Goal: Find specific page/section: Find specific page/section

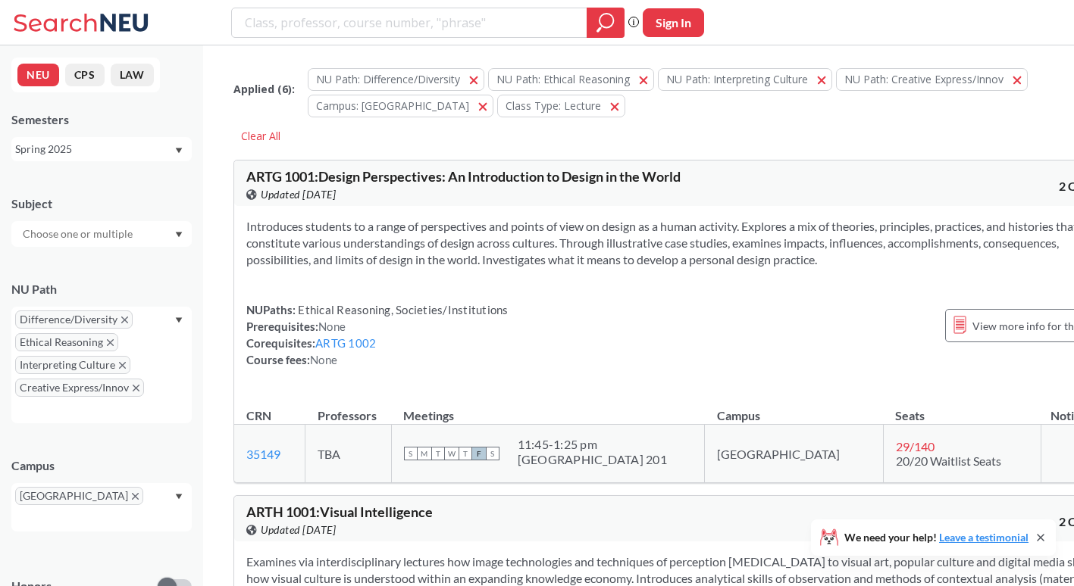
click at [121, 365] on icon "X to remove pill" at bounding box center [122, 365] width 7 height 7
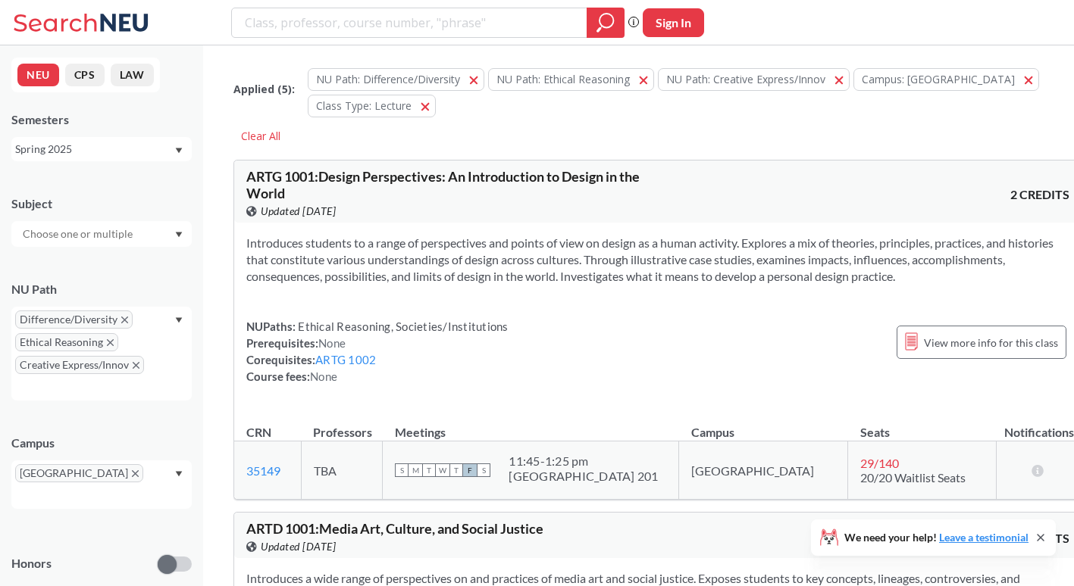
click at [134, 361] on span "Creative Express/Innov" at bounding box center [79, 365] width 129 height 18
click at [136, 362] on icon "X to remove pill" at bounding box center [136, 365] width 7 height 7
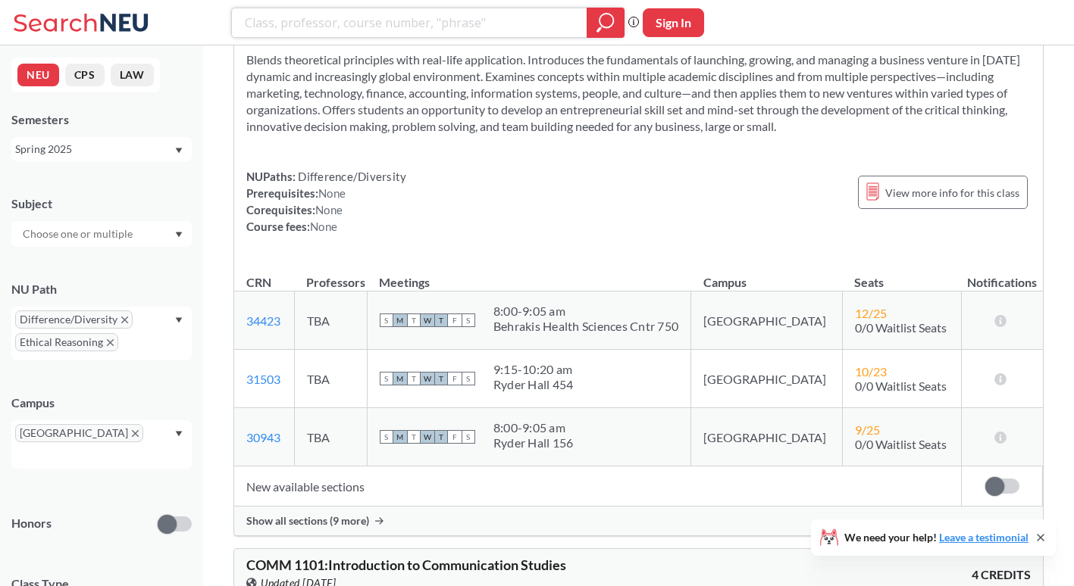
scroll to position [3151, 0]
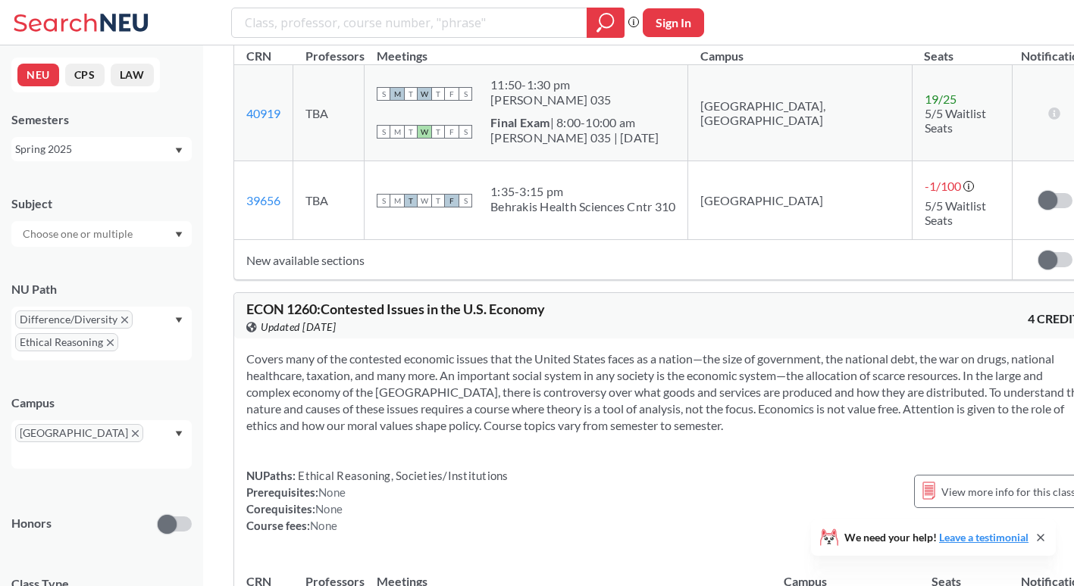
scroll to position [13646, 0]
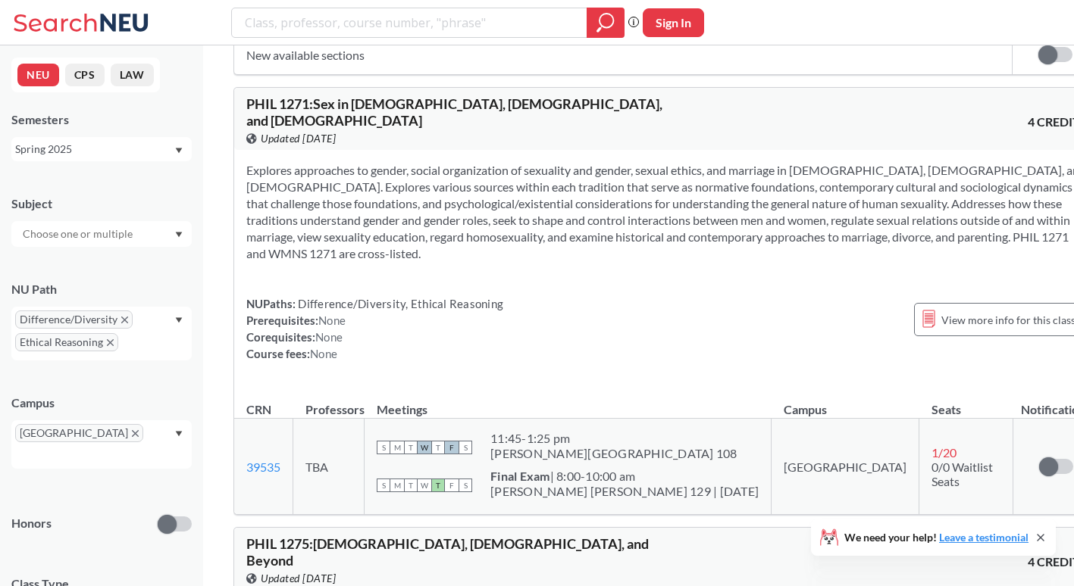
scroll to position [15525, 0]
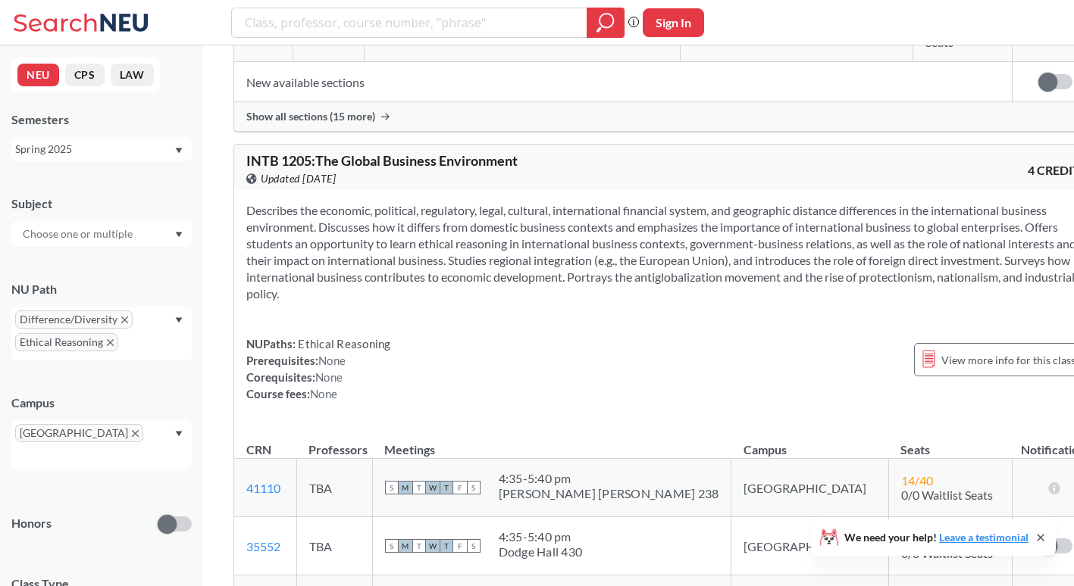
scroll to position [12227, 0]
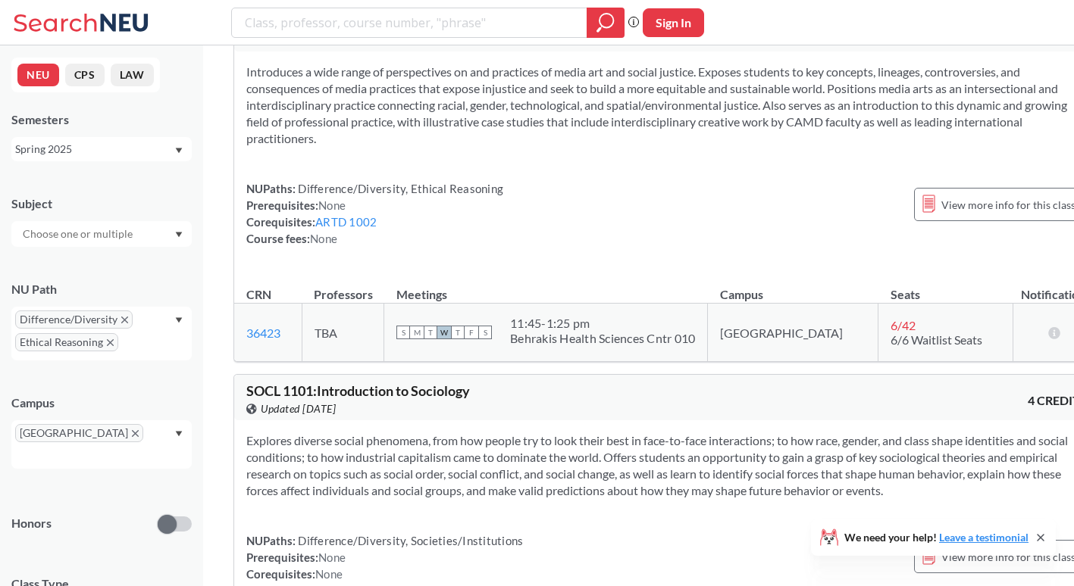
scroll to position [0, 0]
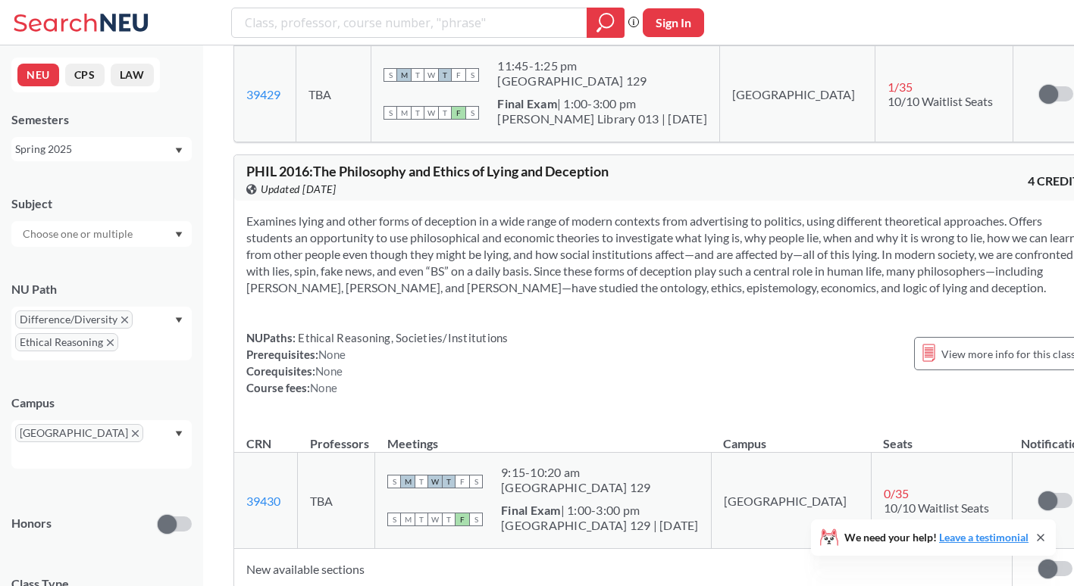
scroll to position [22487, 0]
